Goal: Task Accomplishment & Management: Manage account settings

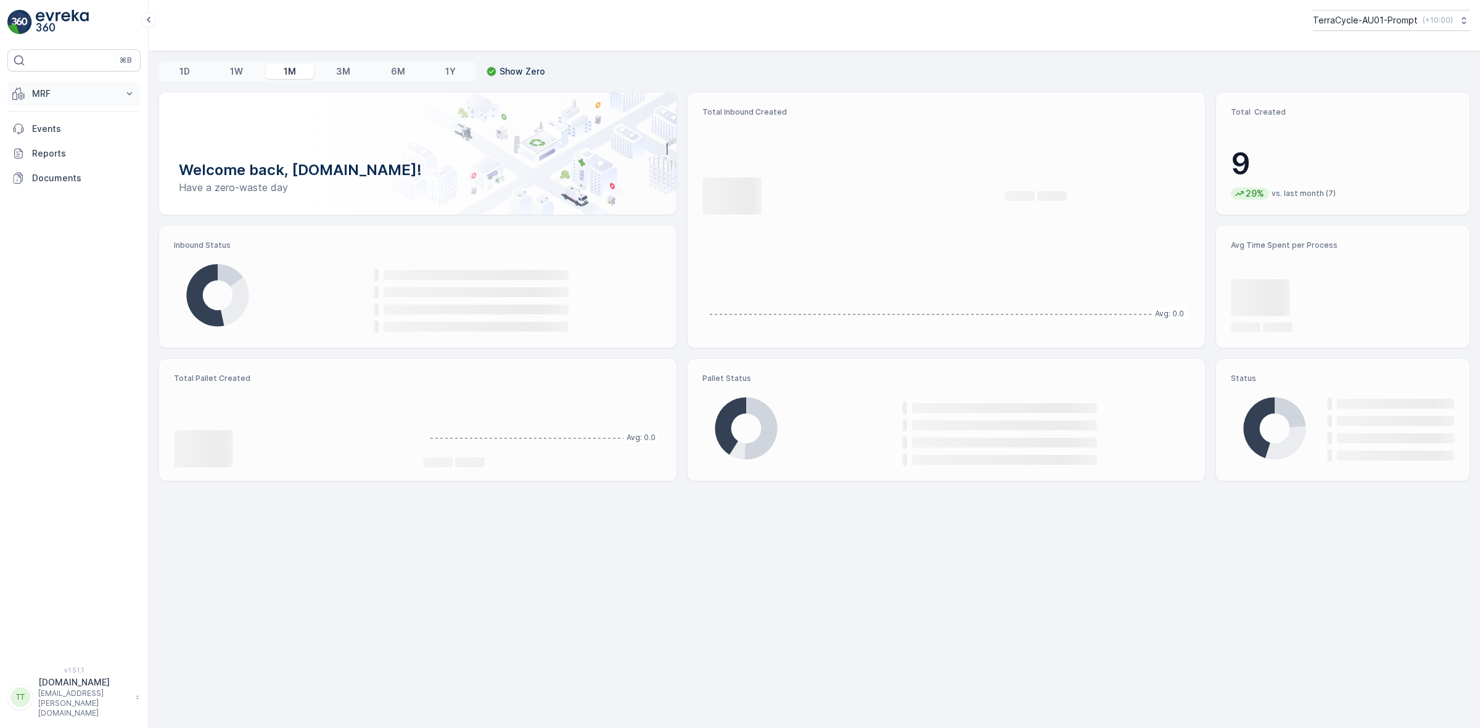
click at [68, 94] on p "MRF" at bounding box center [74, 94] width 84 height 12
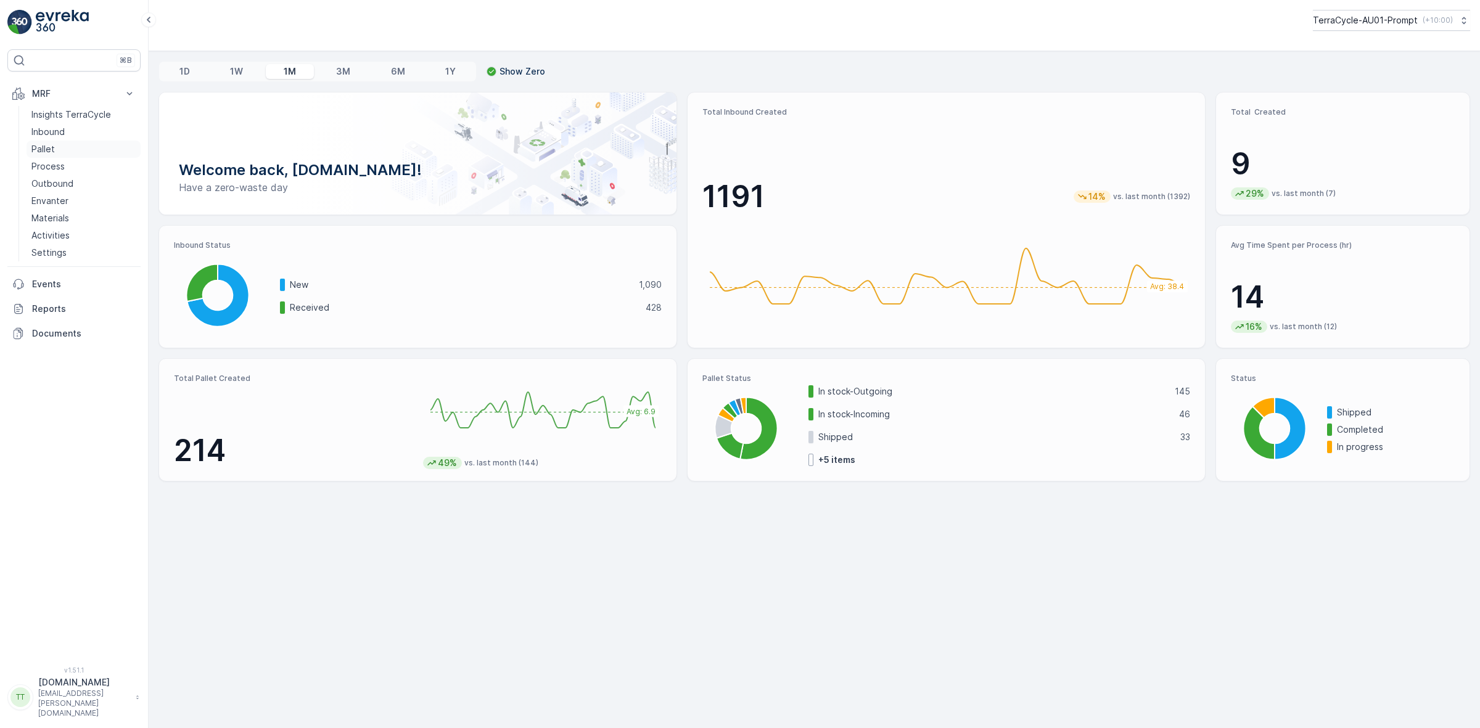
click at [52, 152] on p "Pallet" at bounding box center [42, 149] width 23 height 12
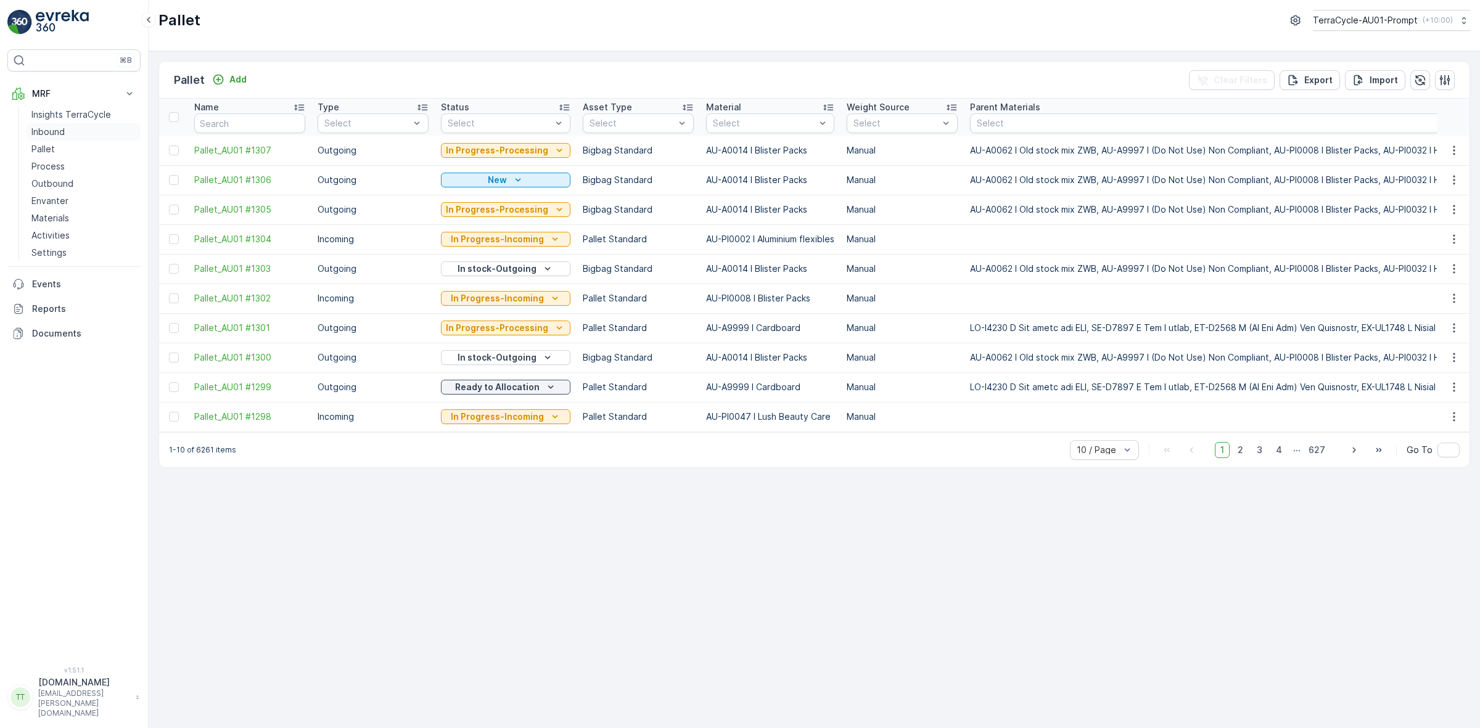
click at [60, 130] on p "Inbound" at bounding box center [47, 132] width 33 height 12
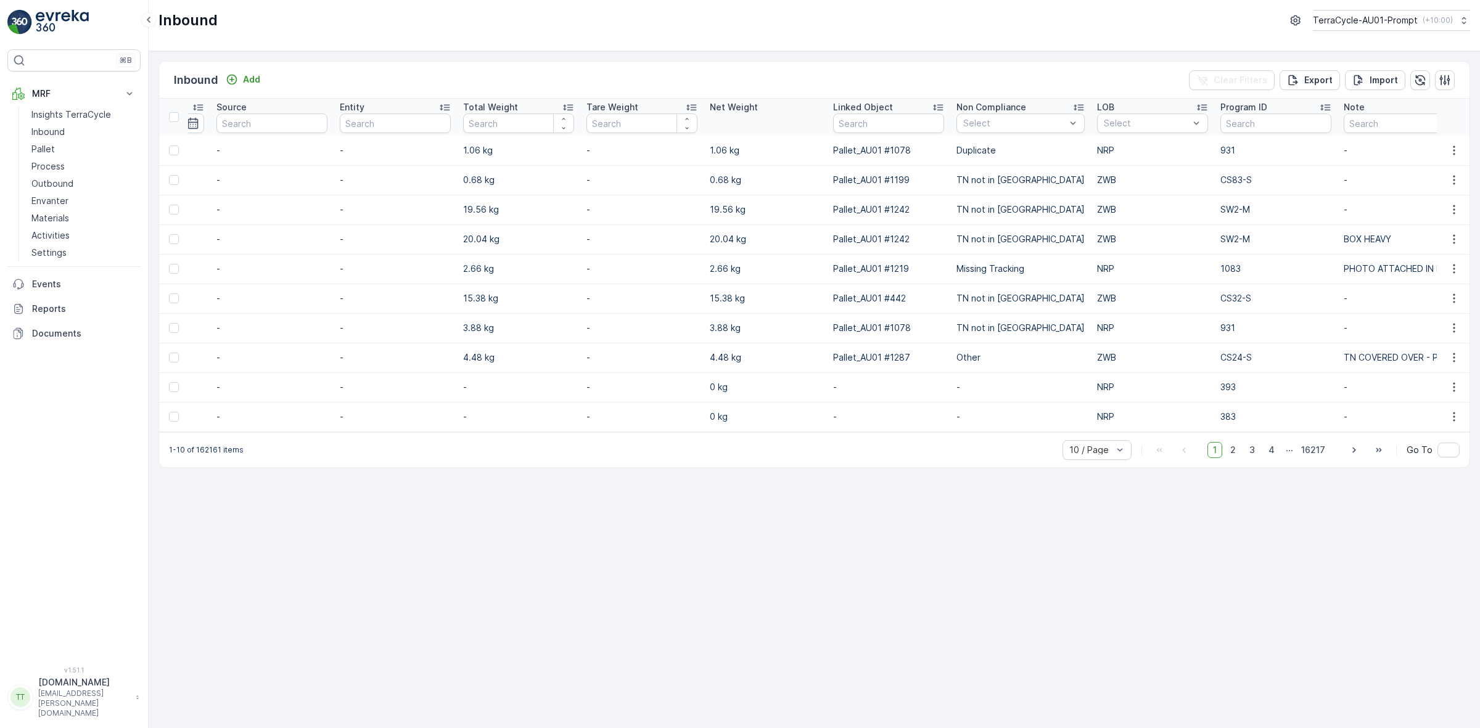
scroll to position [0, 1096]
click at [1130, 133] on div "Select" at bounding box center [1152, 123] width 111 height 20
click at [1111, 167] on div "ZWB" at bounding box center [1152, 170] width 96 height 10
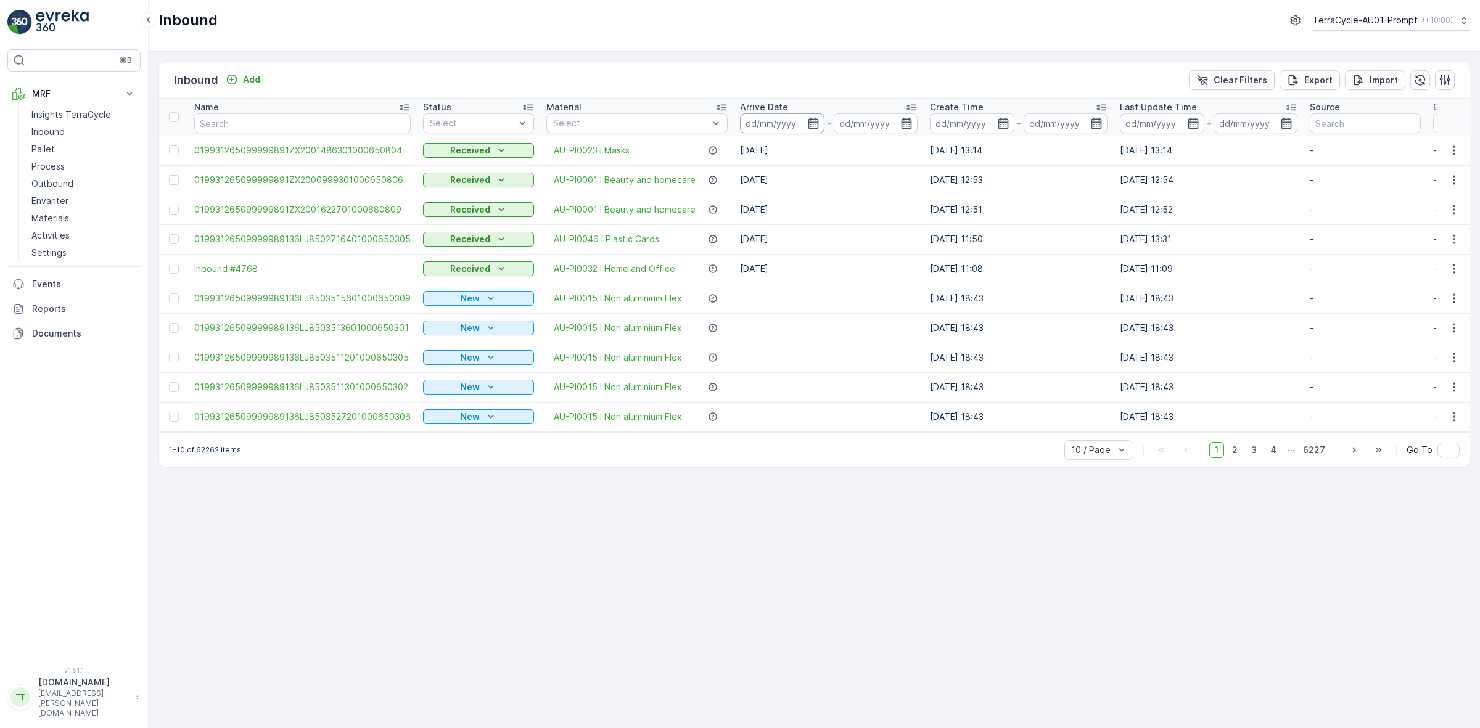
click at [776, 125] on input at bounding box center [782, 123] width 85 height 20
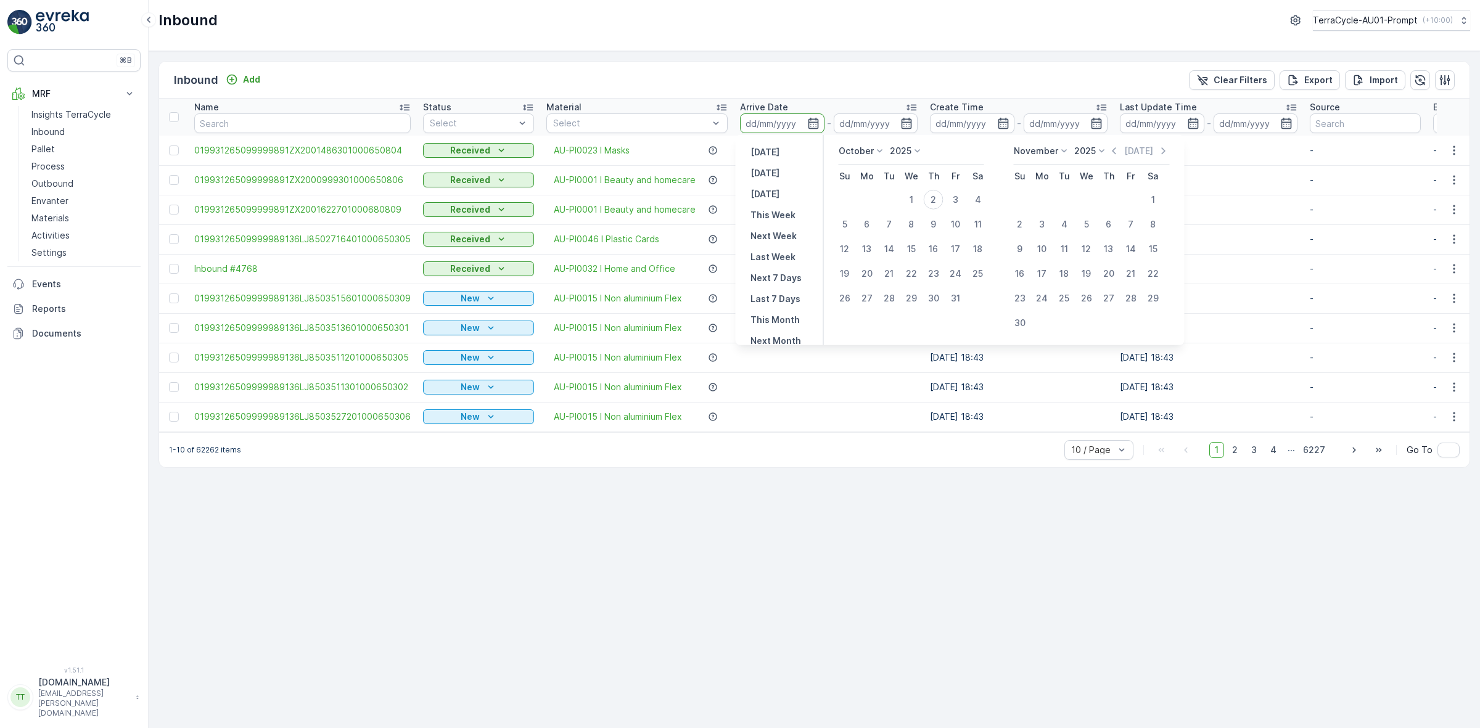
click at [783, 122] on input at bounding box center [782, 123] width 85 height 20
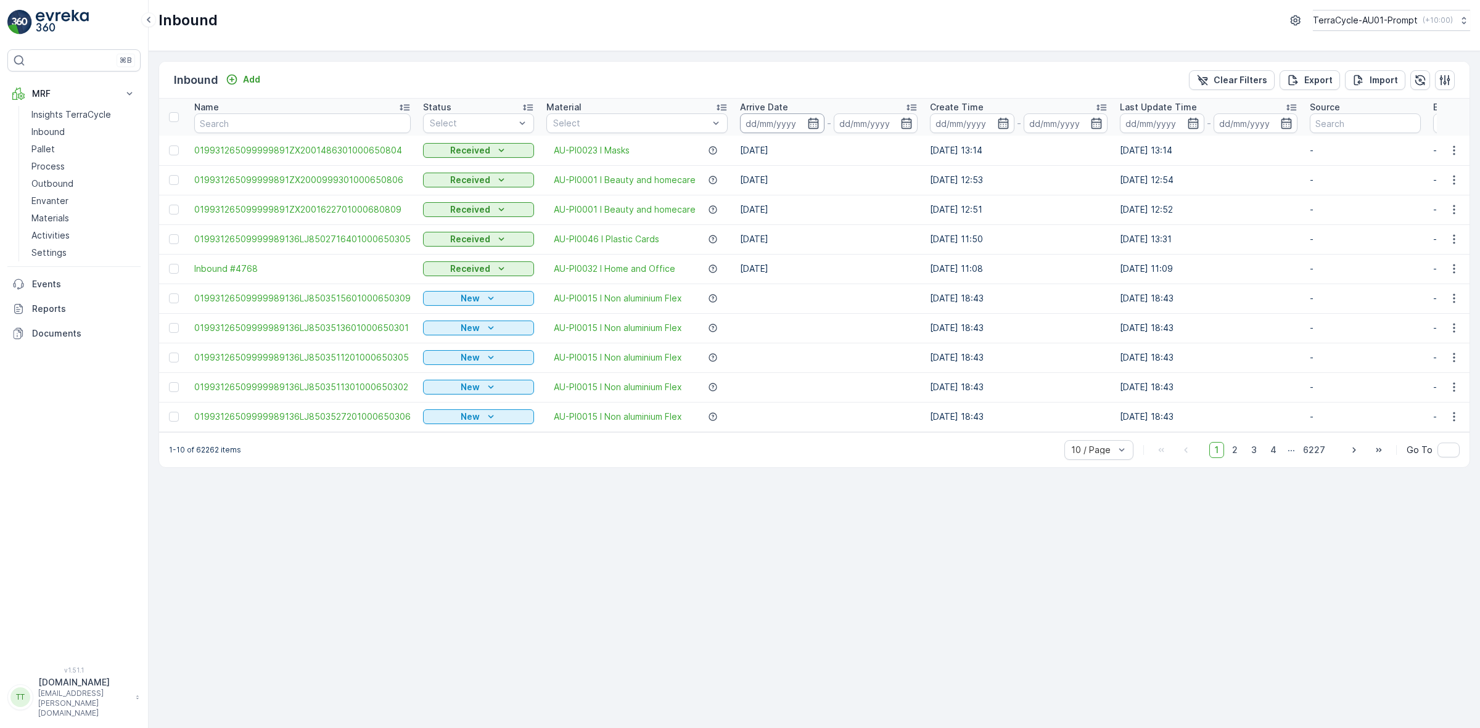
click at [783, 122] on input at bounding box center [782, 123] width 85 height 20
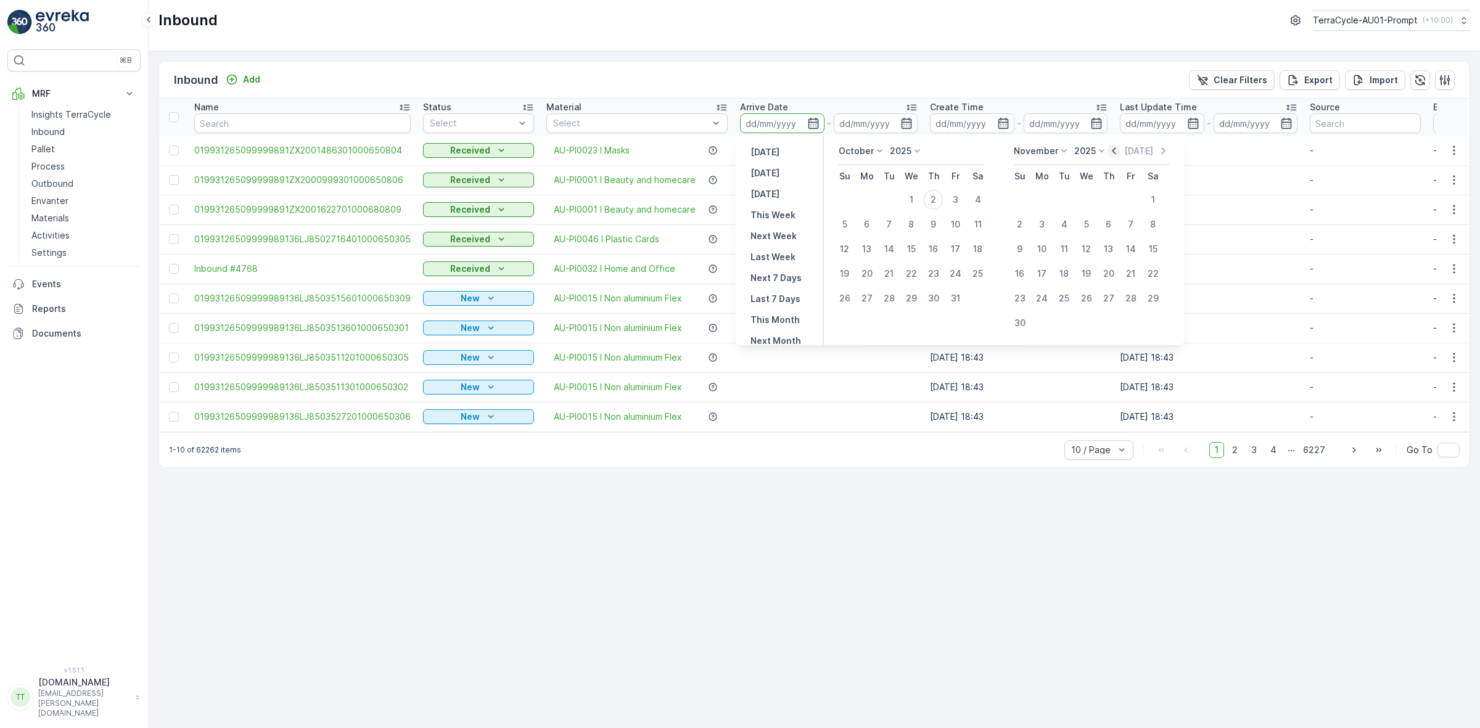
click at [1117, 152] on icon "button" at bounding box center [1114, 151] width 12 height 12
click at [874, 199] on div "1" at bounding box center [867, 200] width 20 height 20
type input "01.09.2025"
click at [889, 294] on div "30" at bounding box center [890, 299] width 20 height 20
type input "30.09.2025"
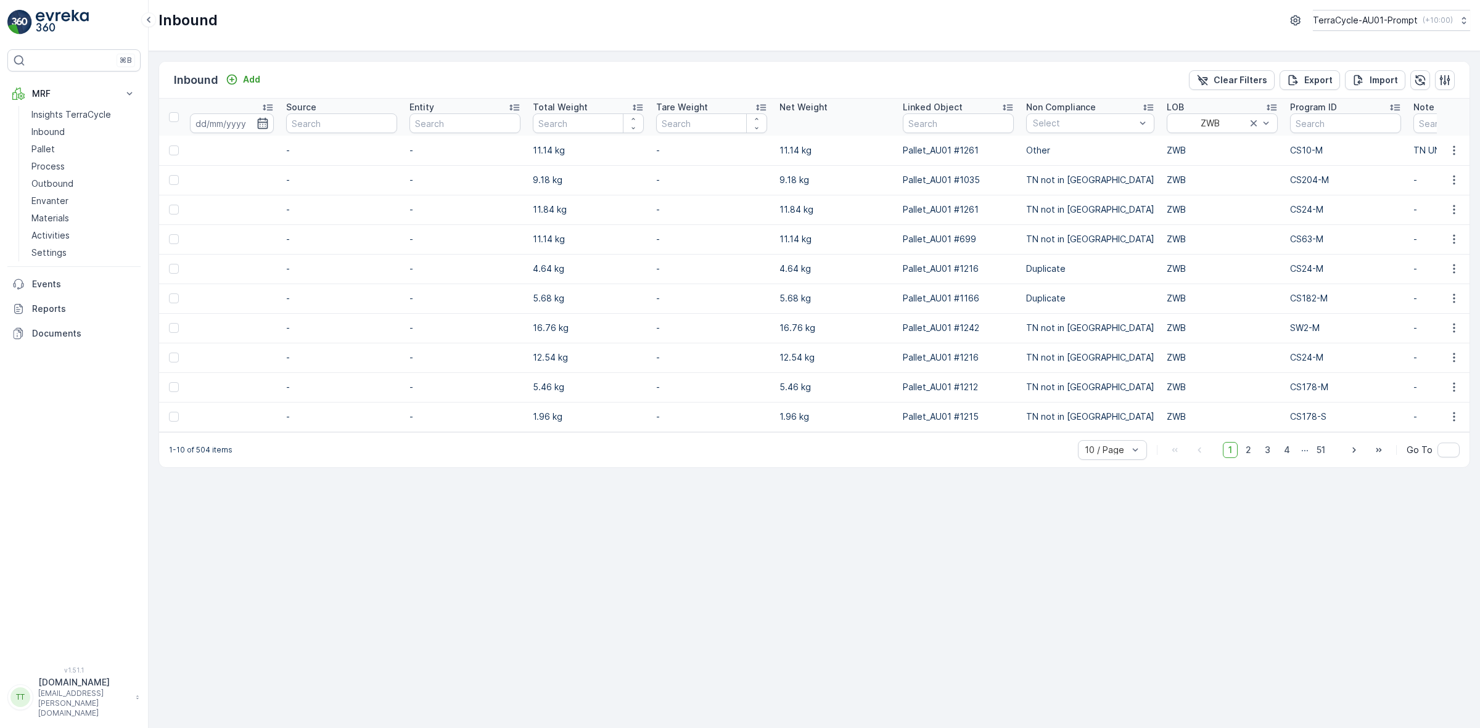
scroll to position [0, 1163]
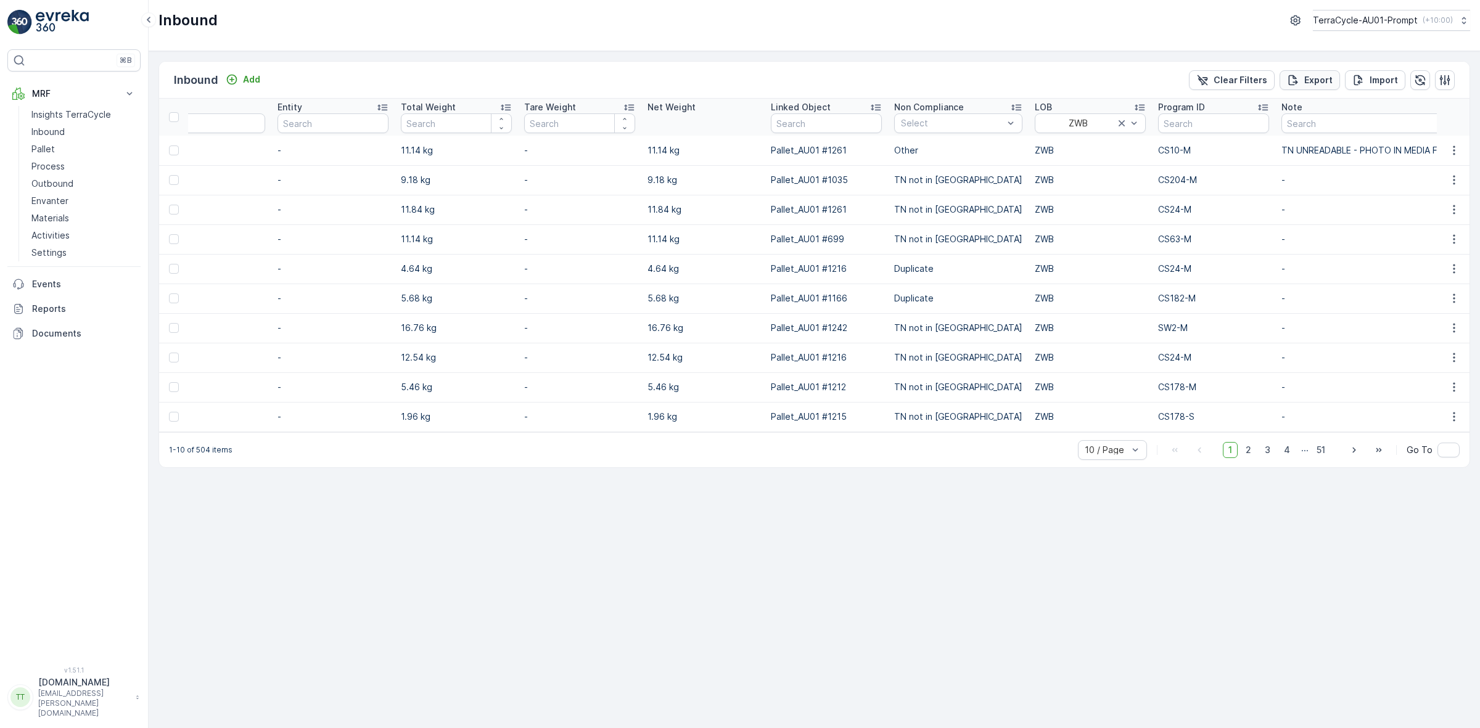
click at [1305, 80] on p "Export" at bounding box center [1319, 80] width 28 height 12
click at [1302, 73] on span "reports" at bounding box center [1370, 74] width 167 height 13
click at [40, 284] on p "Events" at bounding box center [84, 284] width 104 height 12
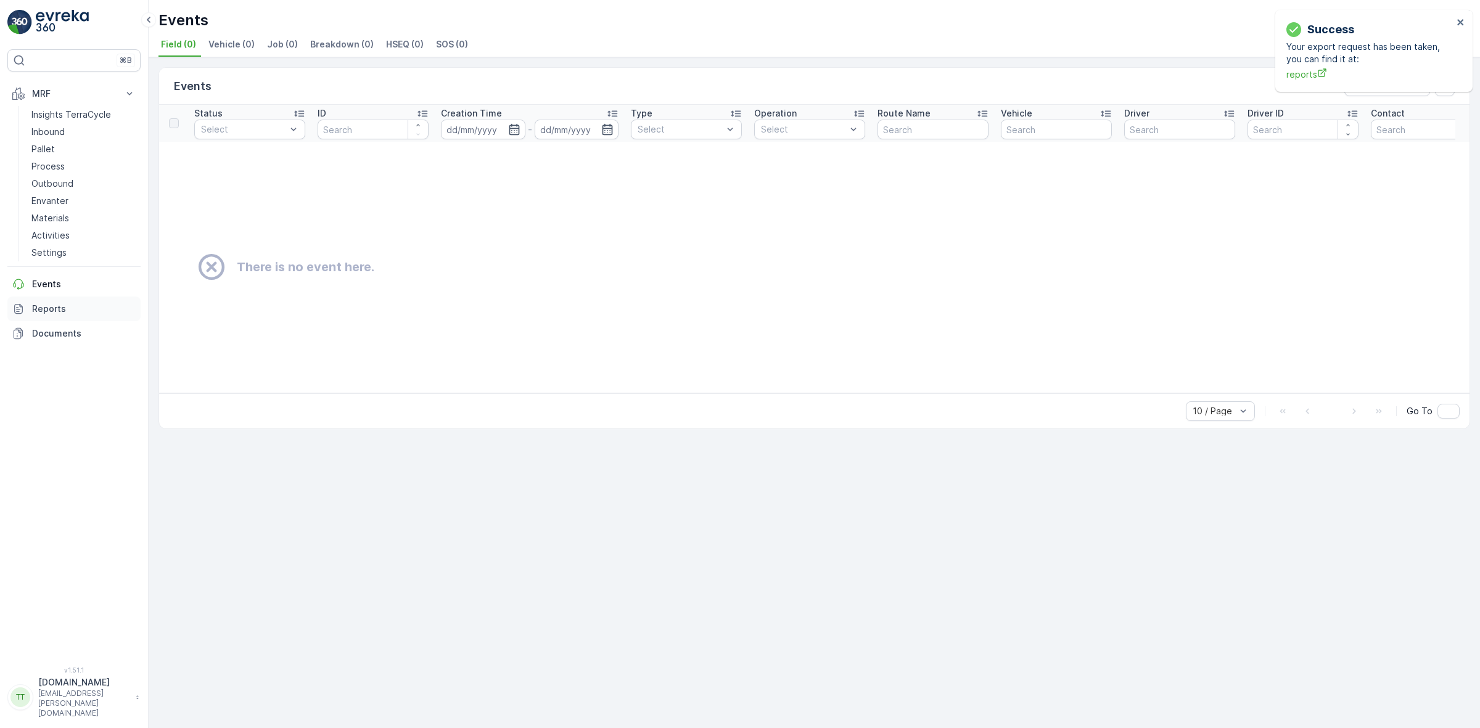
click at [59, 306] on p "Reports" at bounding box center [84, 309] width 104 height 12
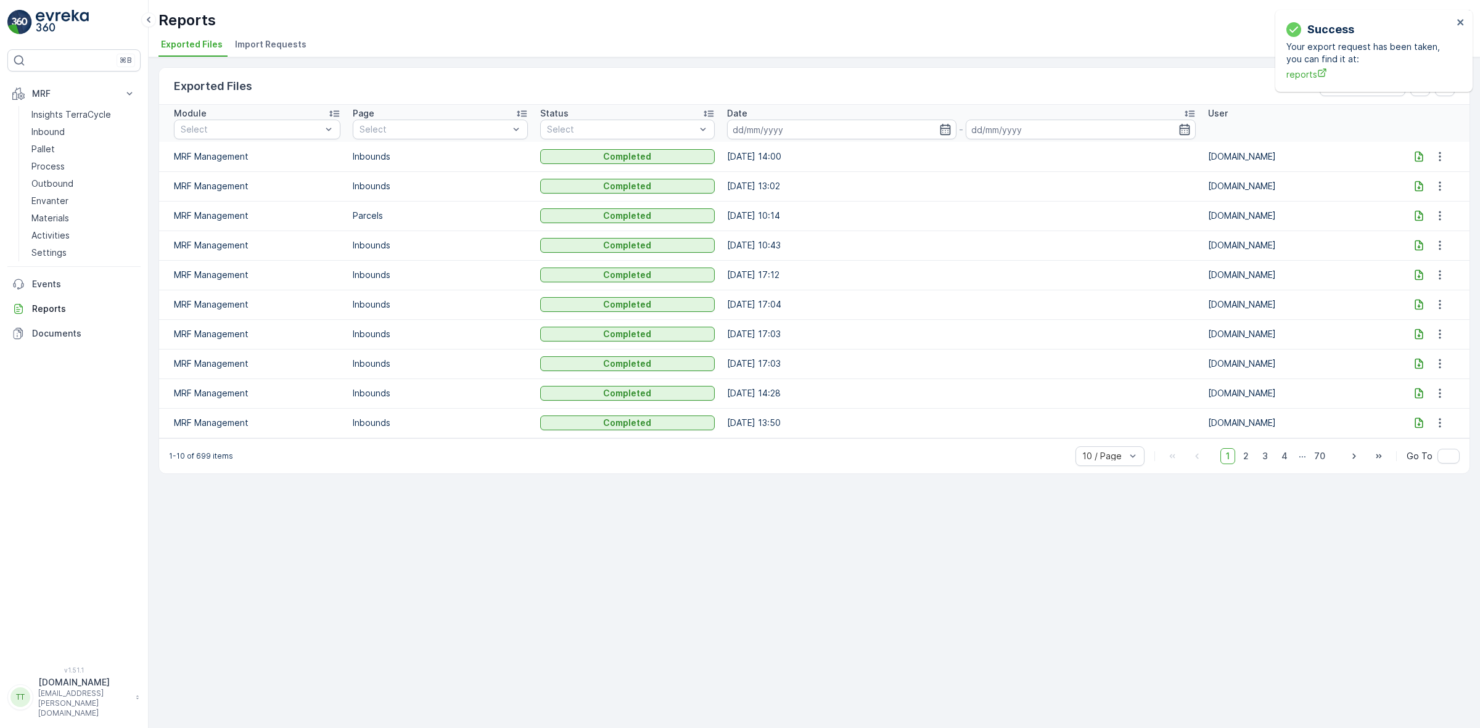
click at [1414, 159] on icon at bounding box center [1419, 157] width 12 height 12
click at [1465, 20] on icon "close" at bounding box center [1461, 22] width 9 height 10
click at [57, 131] on p "Inbound" at bounding box center [47, 132] width 33 height 12
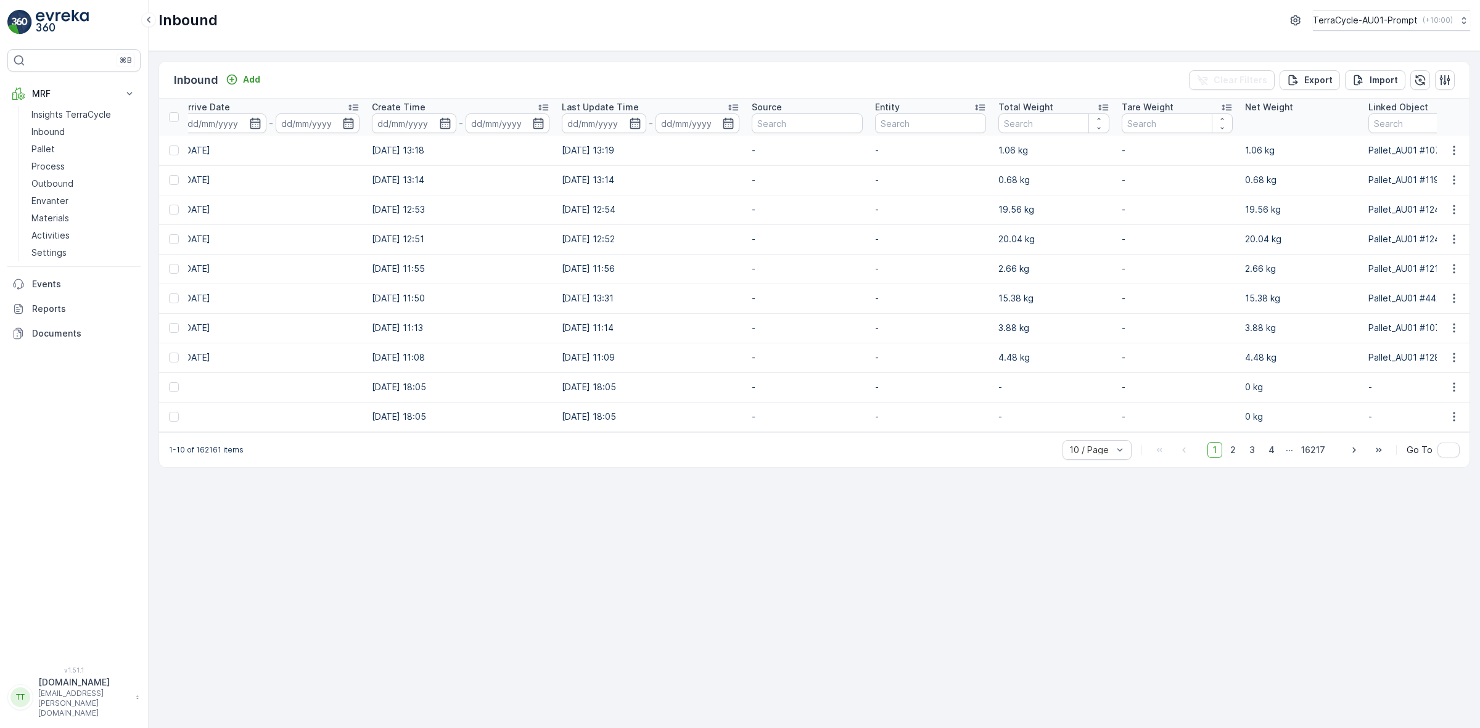
scroll to position [0, 1166]
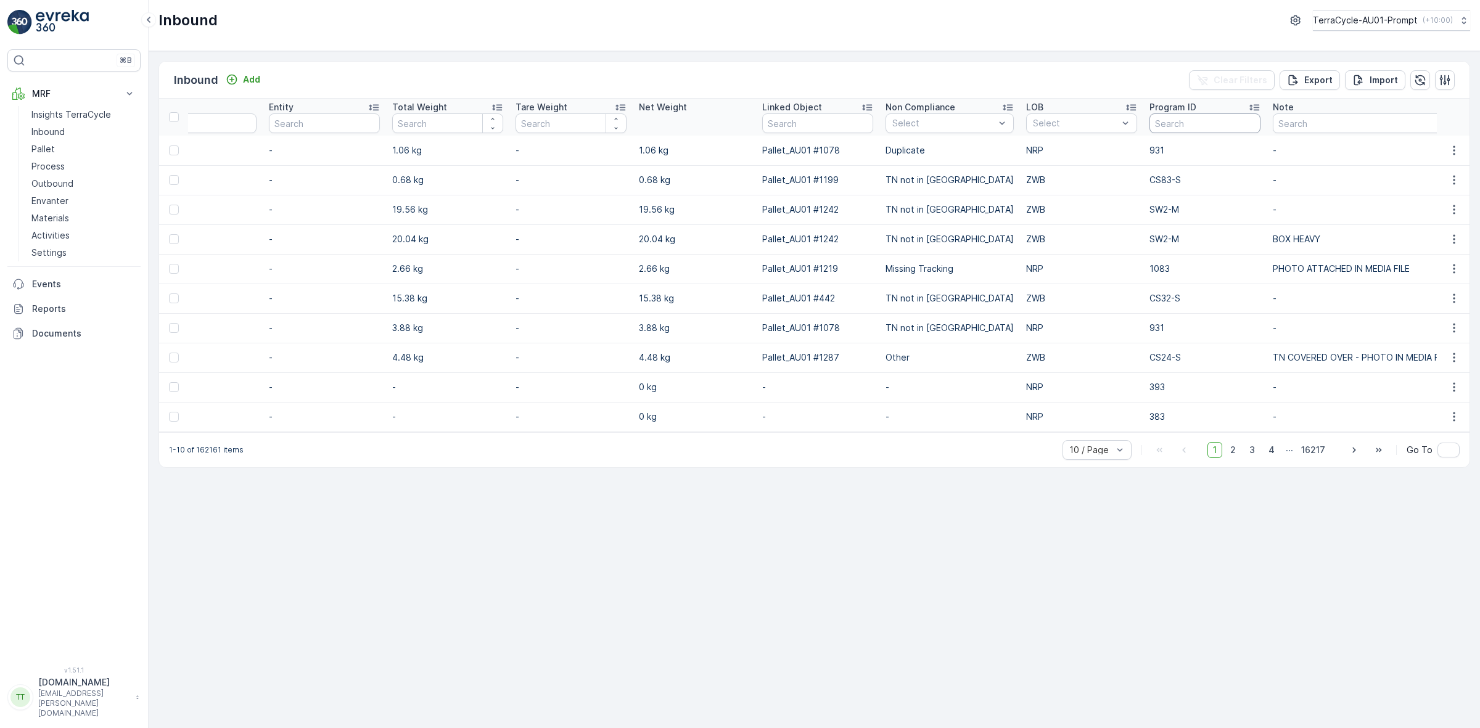
click at [1177, 121] on input "text" at bounding box center [1205, 123] width 111 height 20
type input "1054"
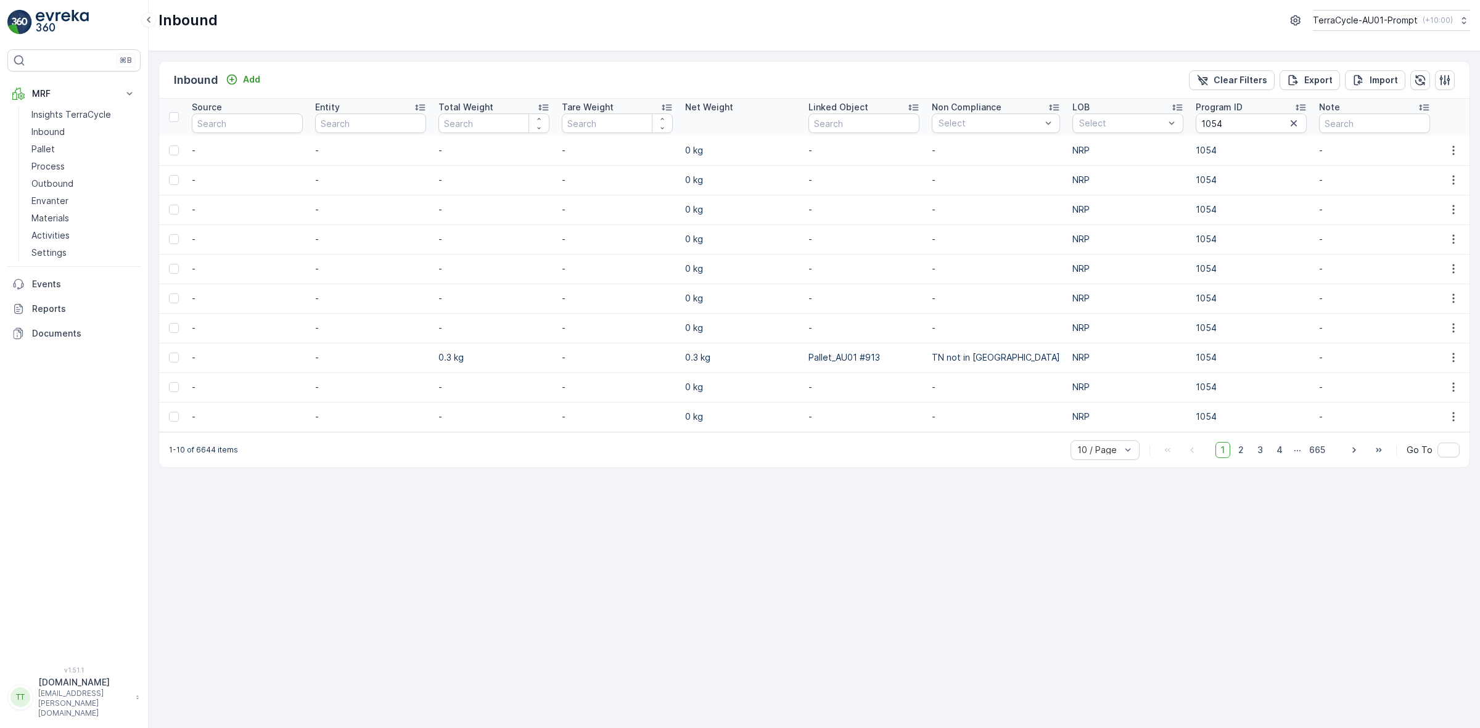
scroll to position [0, 1036]
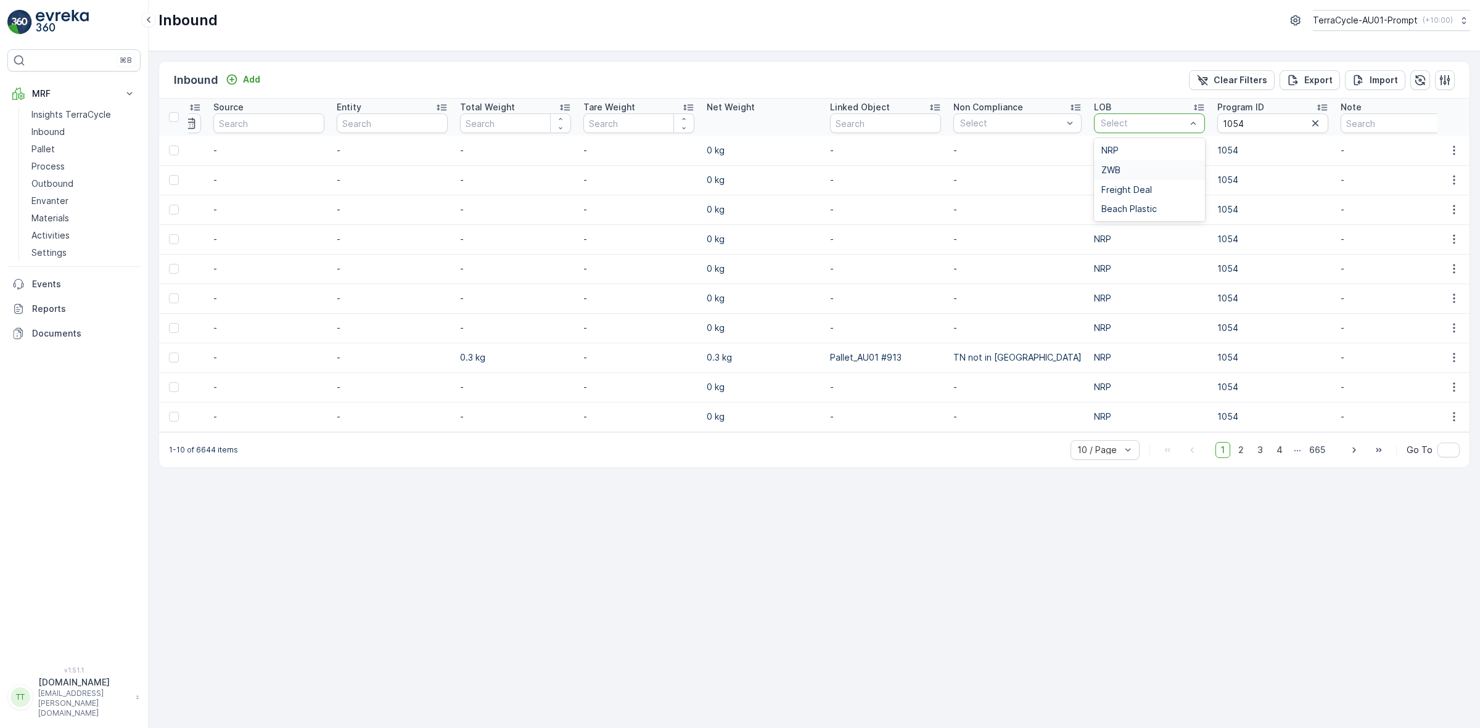
click at [1123, 163] on div "ZWB" at bounding box center [1149, 170] width 111 height 20
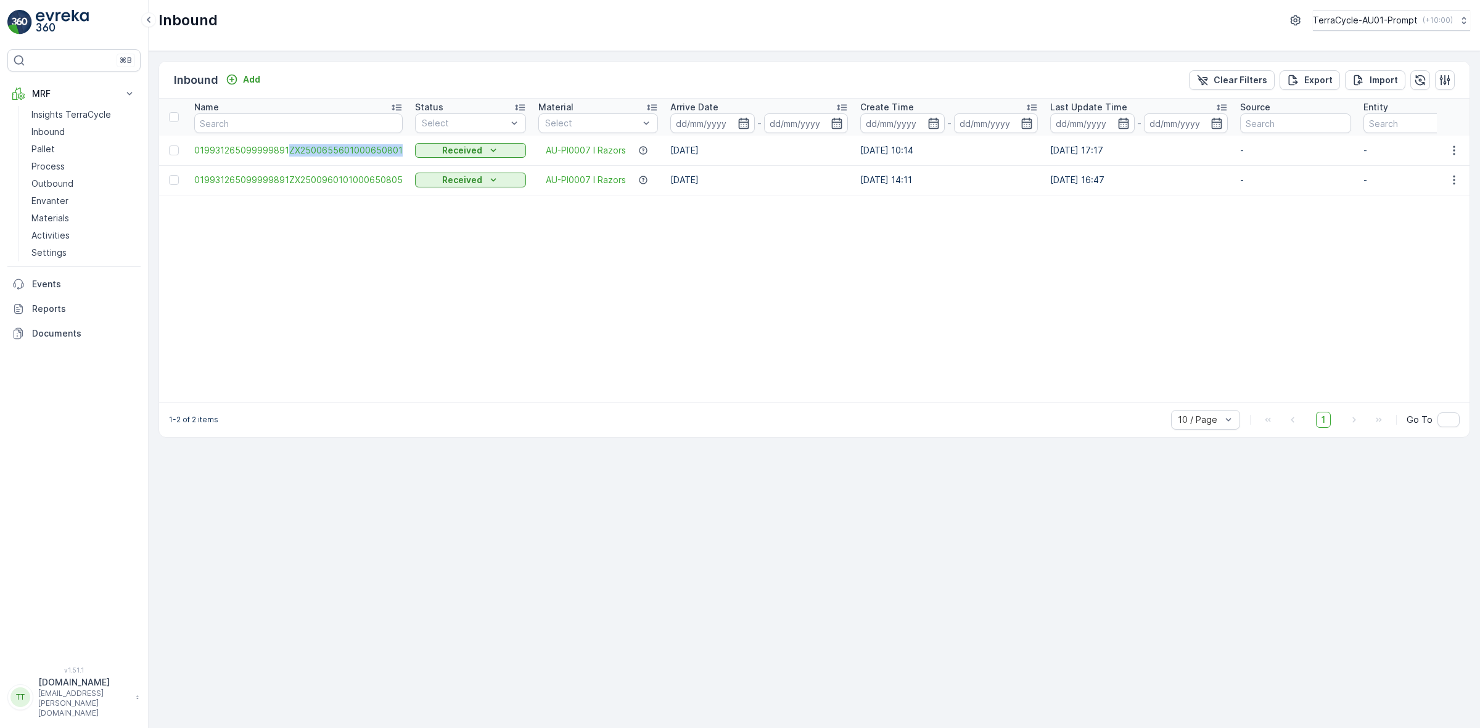
drag, startPoint x: 399, startPoint y: 155, endPoint x: 289, endPoint y: 165, distance: 110.9
click at [289, 165] on td "019931265099999891ZX2500655601000650801" at bounding box center [298, 151] width 221 height 30
copy span "ZX2500655601000650801"
click at [310, 205] on table "Name Status Select Material Select Arrive Date - Create Time - Last Update Time…" at bounding box center [1374, 250] width 2431 height 303
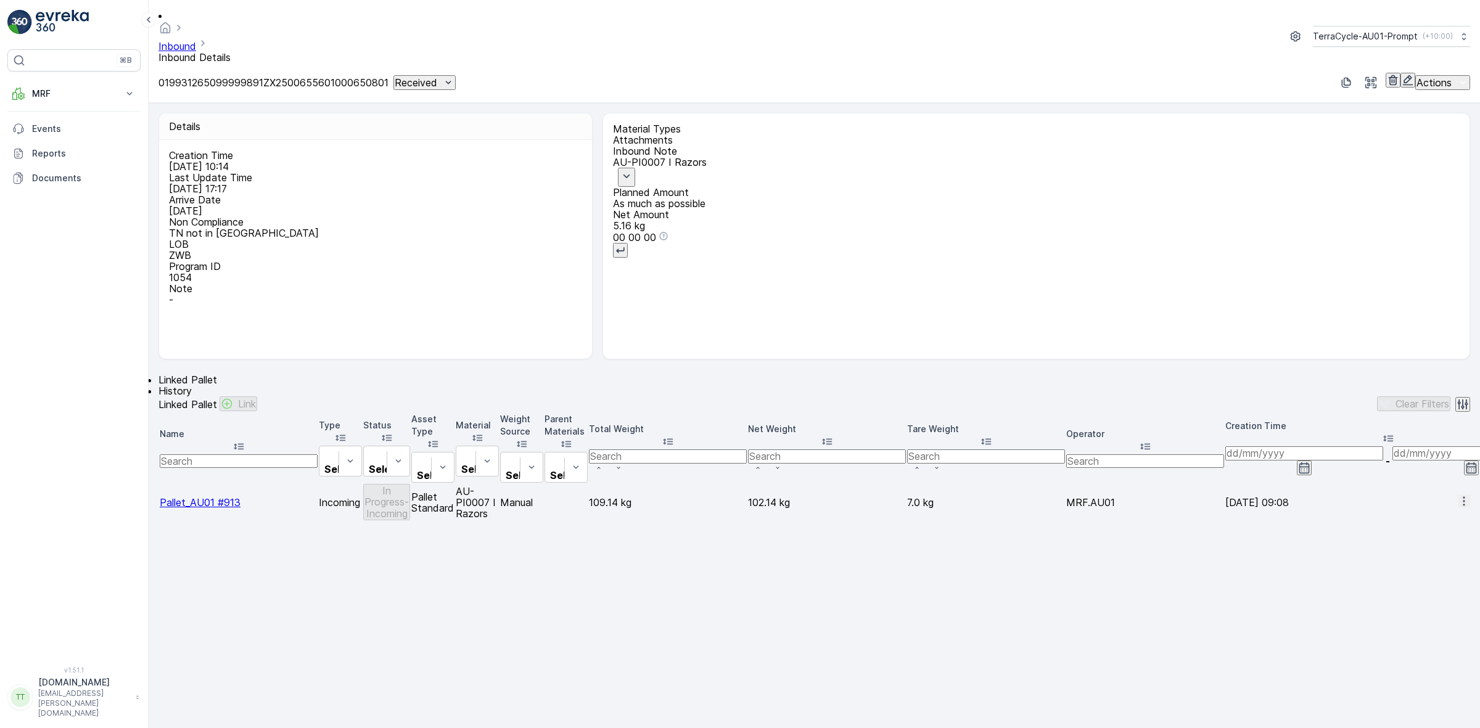
click at [1401, 73] on button "button" at bounding box center [1408, 80] width 15 height 15
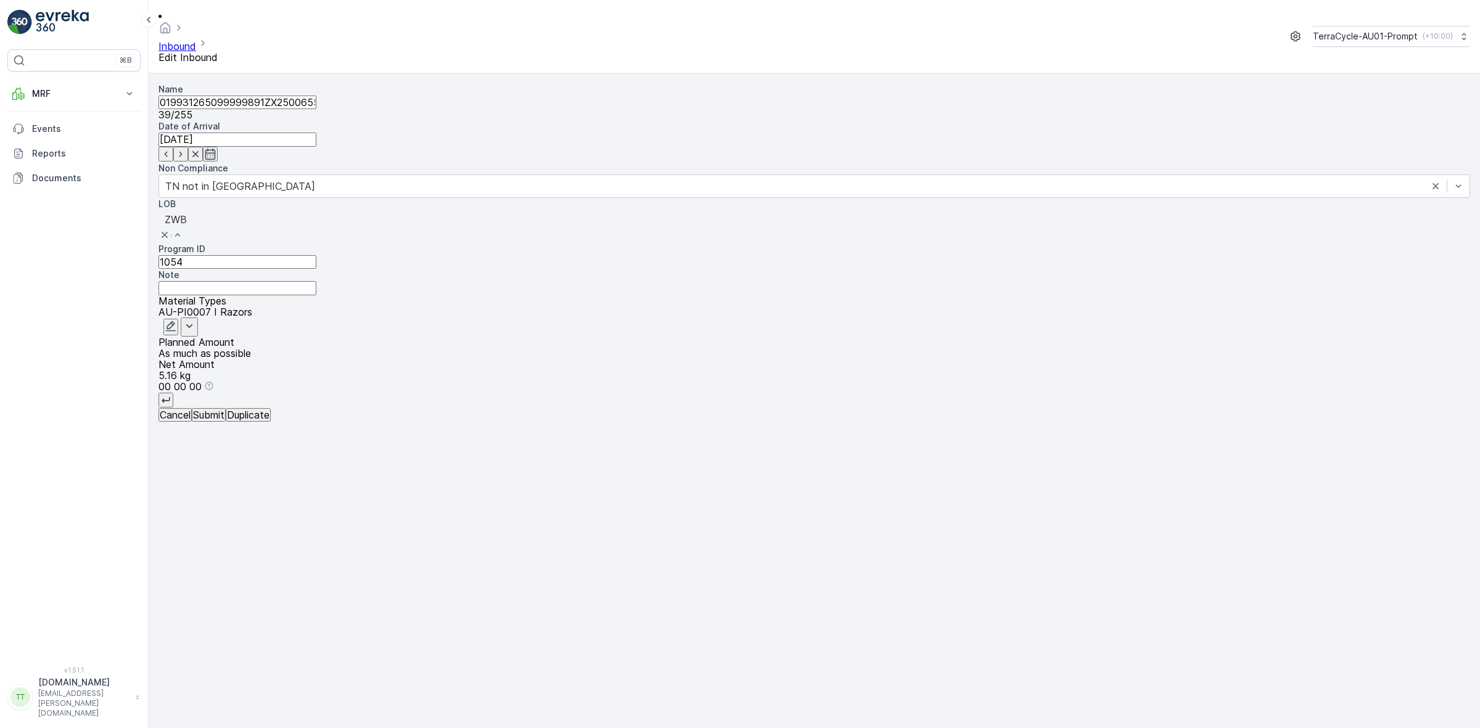
click at [543, 728] on div "NRP" at bounding box center [740, 733] width 1480 height 11
click at [226, 422] on button "Submit" at bounding box center [209, 415] width 34 height 14
